Goal: Feedback & Contribution: Submit feedback/report problem

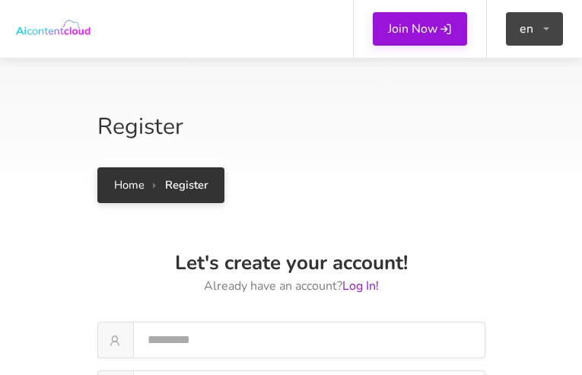
type input "*********"
type input "**********"
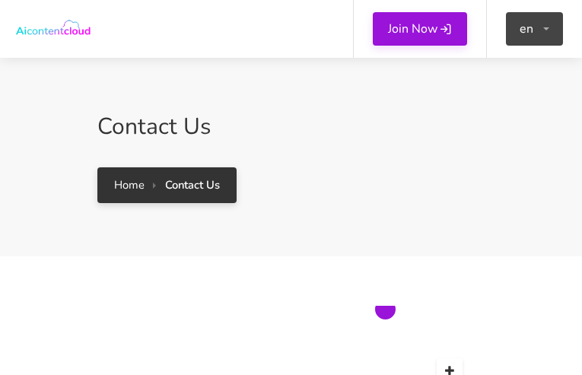
type input "**********"
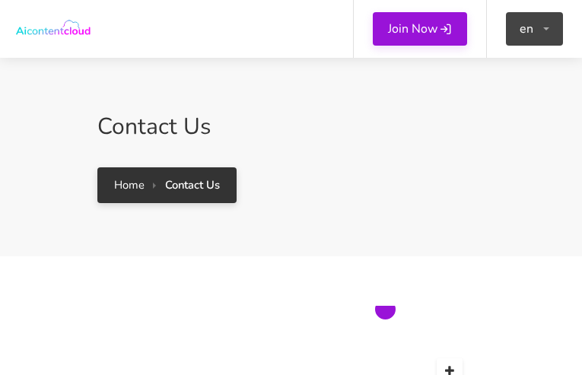
type input "**********"
